Goal: Task Accomplishment & Management: Use online tool/utility

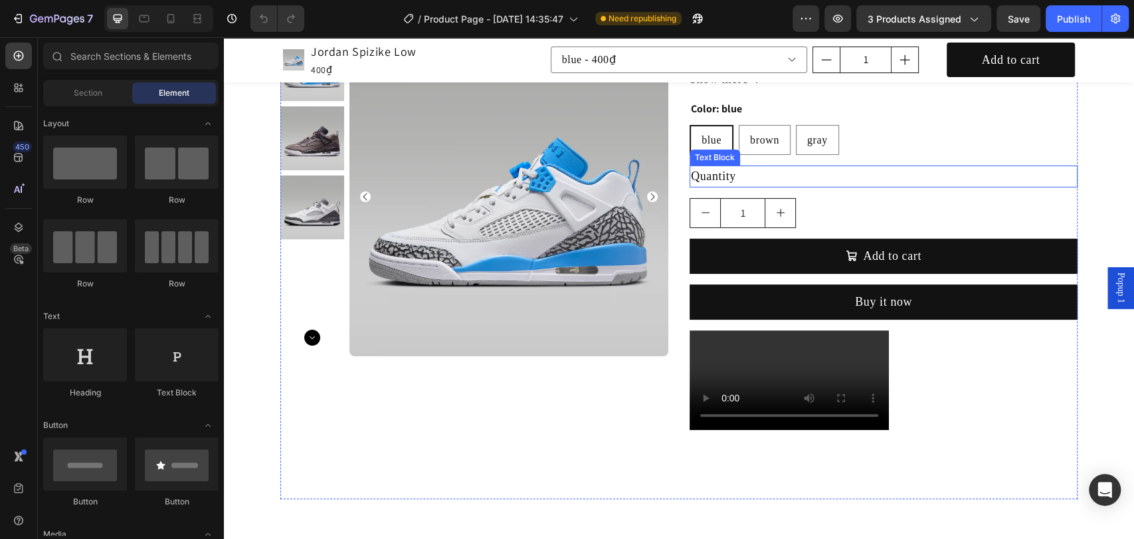
scroll to position [197, 0]
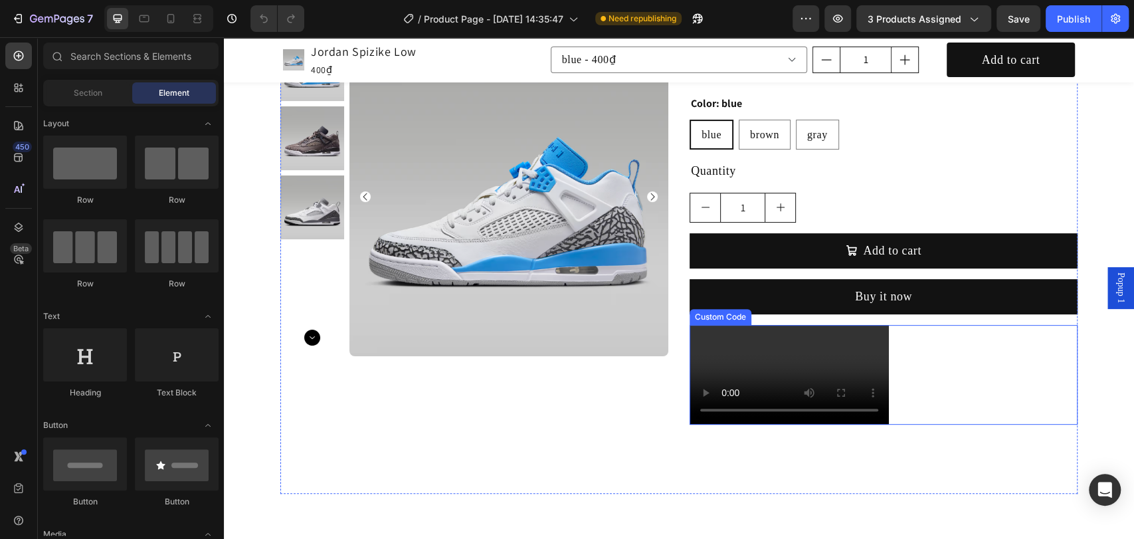
click at [809, 330] on video at bounding box center [789, 375] width 199 height 100
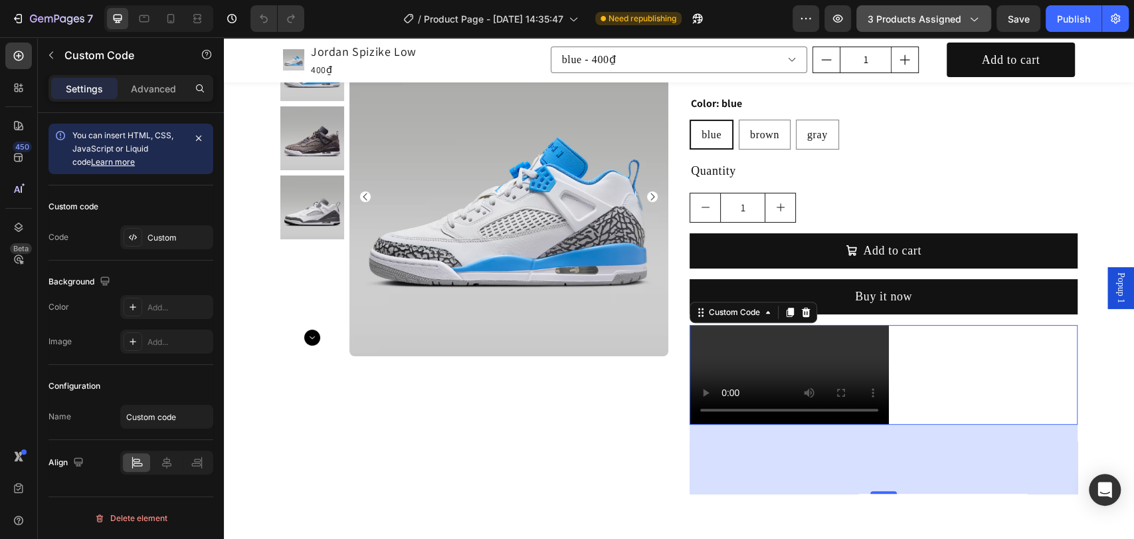
click at [956, 23] on span "3 products assigned" at bounding box center [915, 19] width 94 height 14
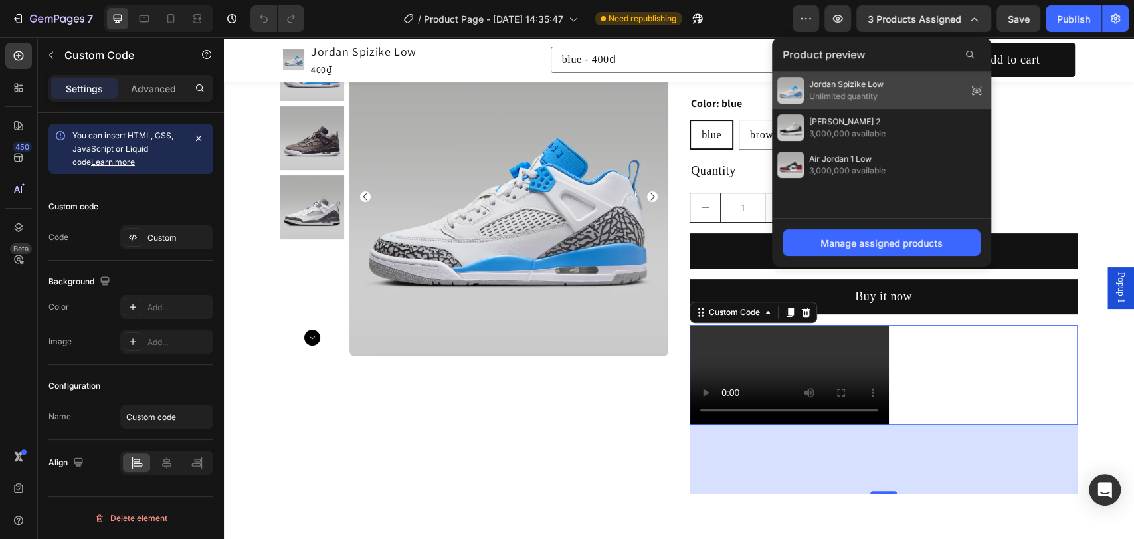
click at [978, 89] on icon at bounding box center [976, 90] width 19 height 19
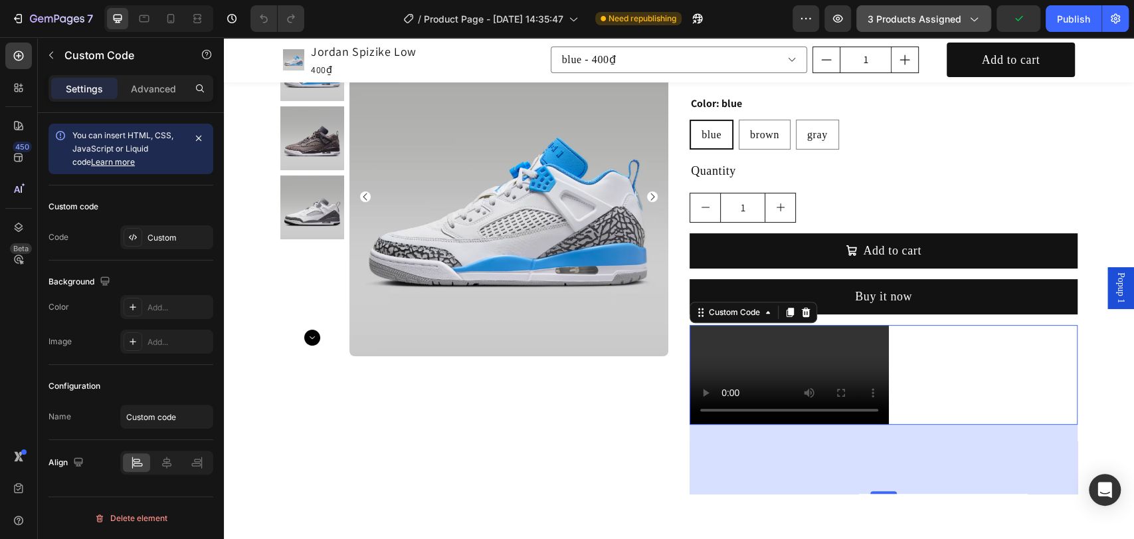
click at [965, 19] on div "3 products assigned" at bounding box center [924, 19] width 112 height 14
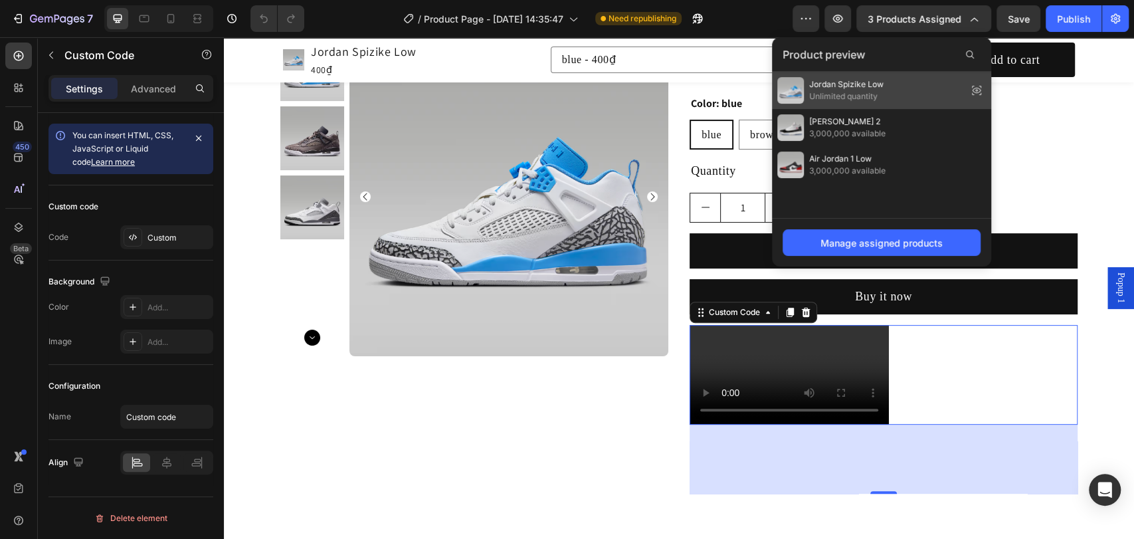
click at [975, 89] on icon at bounding box center [976, 90] width 19 height 19
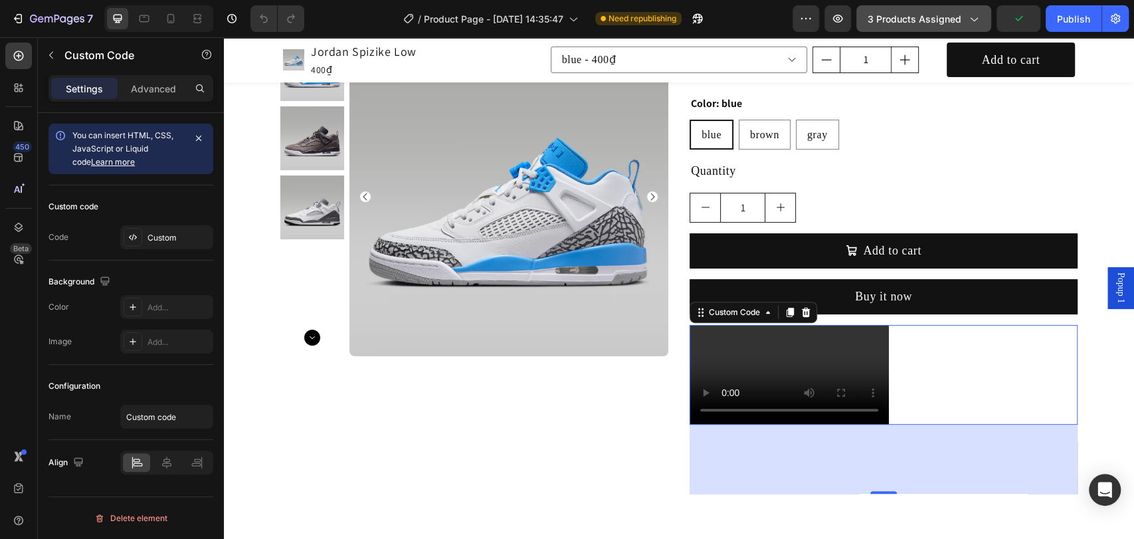
click at [977, 20] on icon "button" at bounding box center [973, 18] width 13 height 13
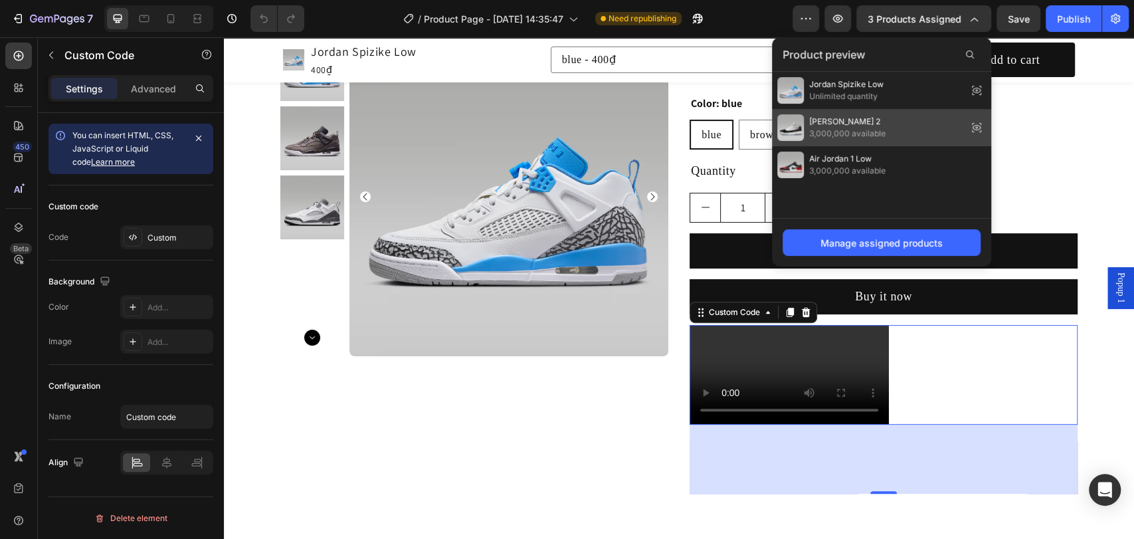
click at [976, 127] on icon at bounding box center [976, 127] width 3 height 3
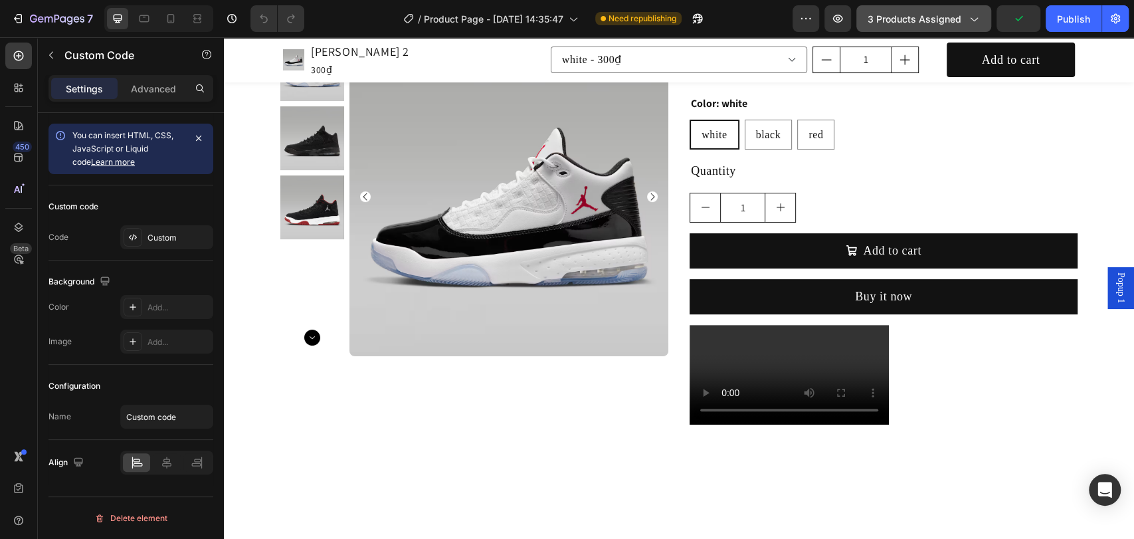
click at [973, 19] on icon "button" at bounding box center [974, 20] width 7 height 4
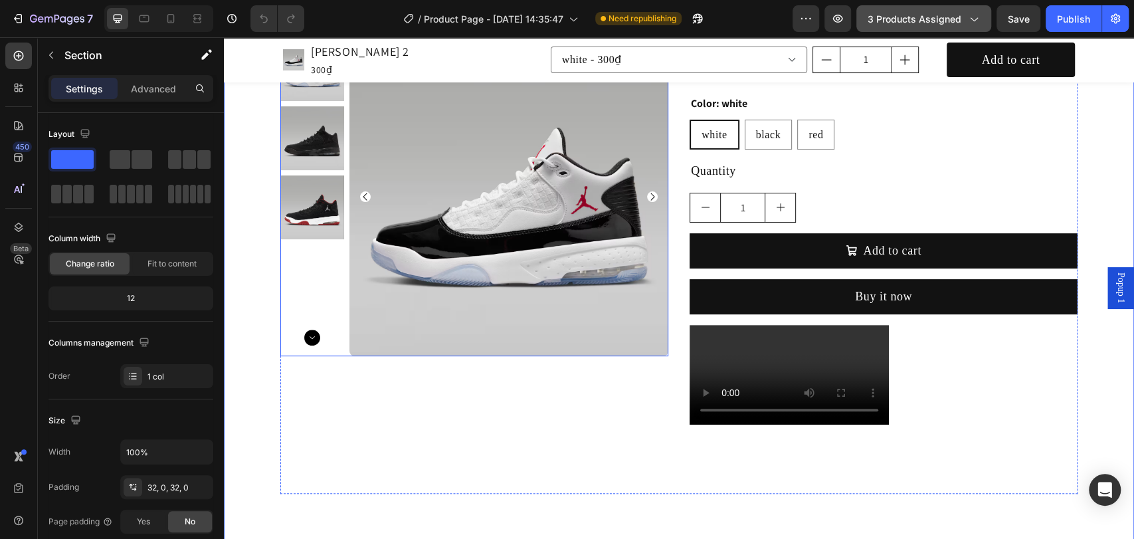
click at [516, 194] on img at bounding box center [508, 196] width 319 height 319
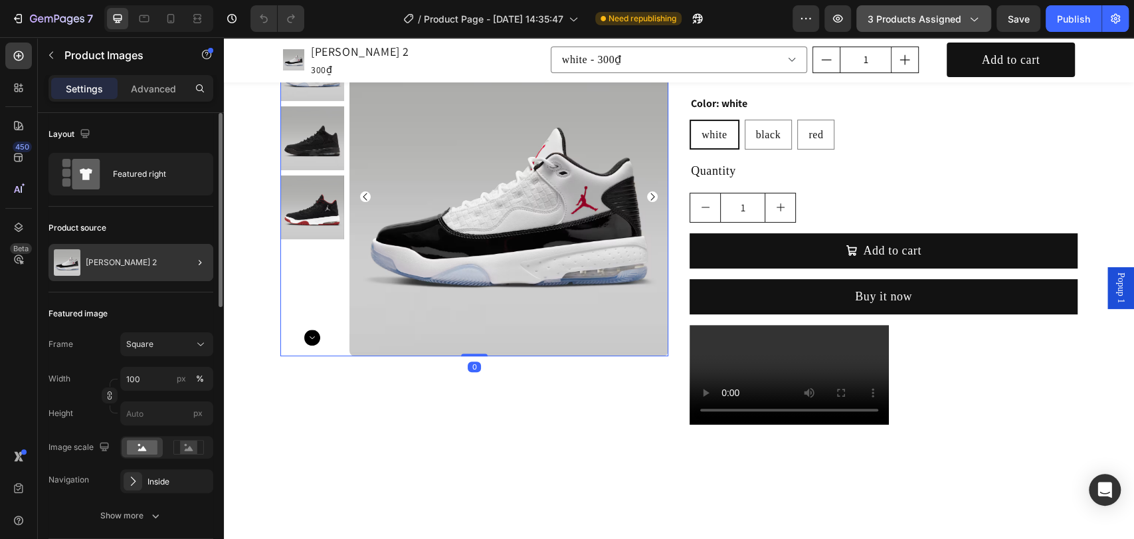
click at [189, 262] on div at bounding box center [194, 262] width 37 height 37
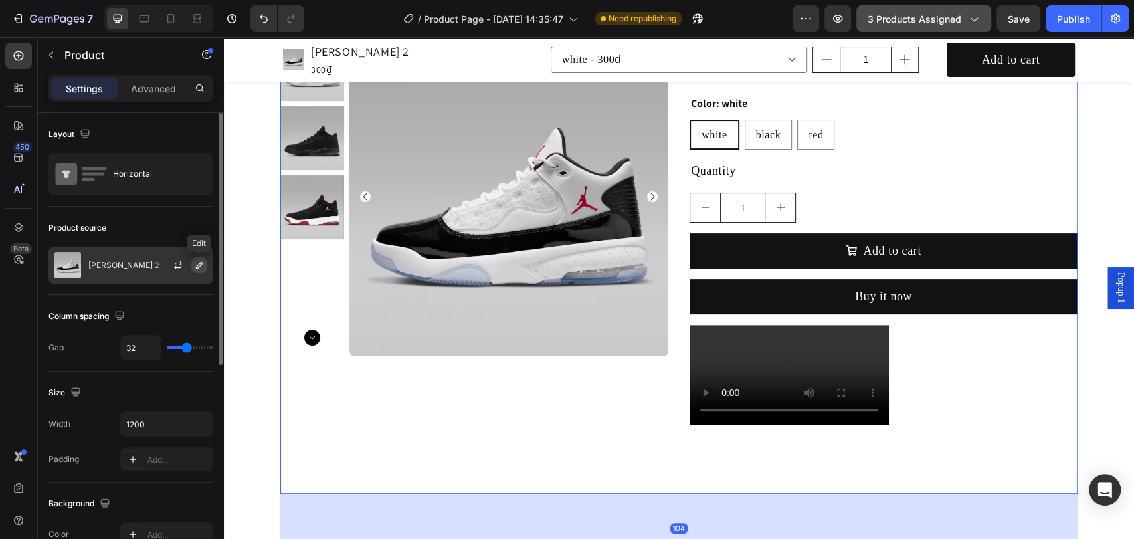
click at [195, 267] on icon "button" at bounding box center [199, 265] width 11 height 11
click at [175, 264] on icon "button" at bounding box center [178, 265] width 11 height 11
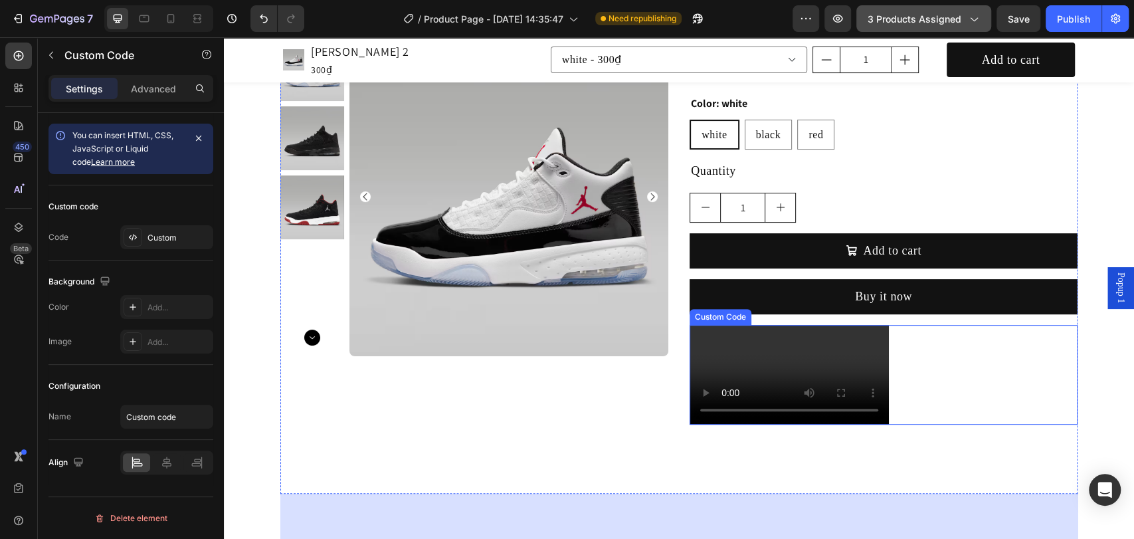
click at [807, 331] on video at bounding box center [789, 375] width 199 height 100
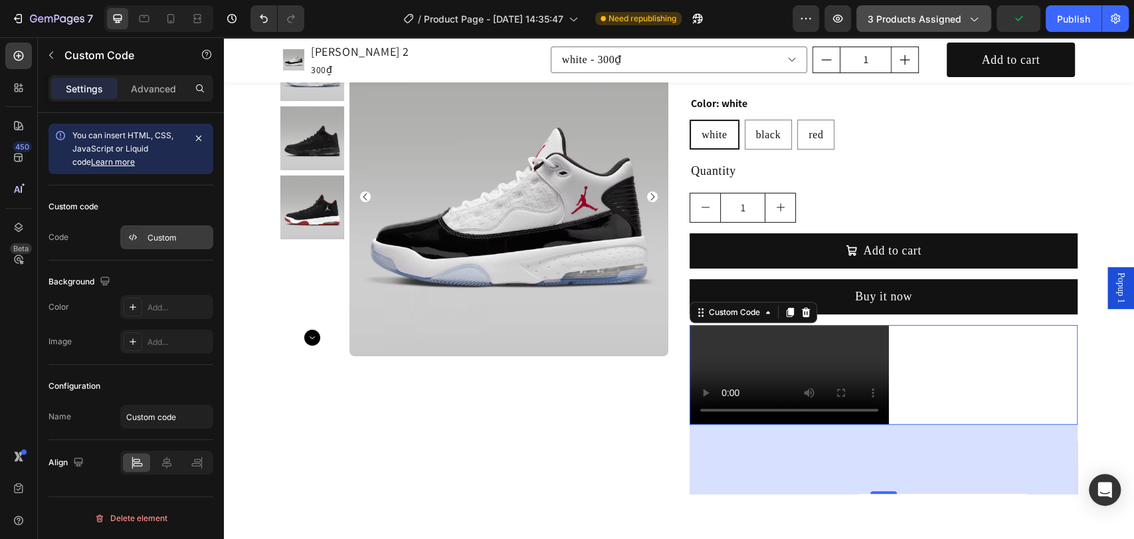
click at [152, 234] on div "Custom" at bounding box center [178, 238] width 62 height 12
